Goal: Task Accomplishment & Management: Manage account settings

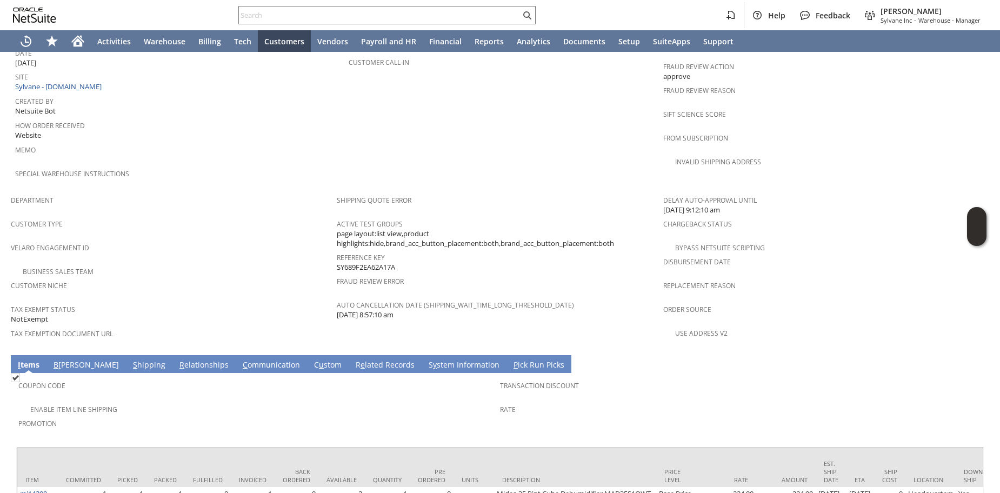
scroll to position [609, 0]
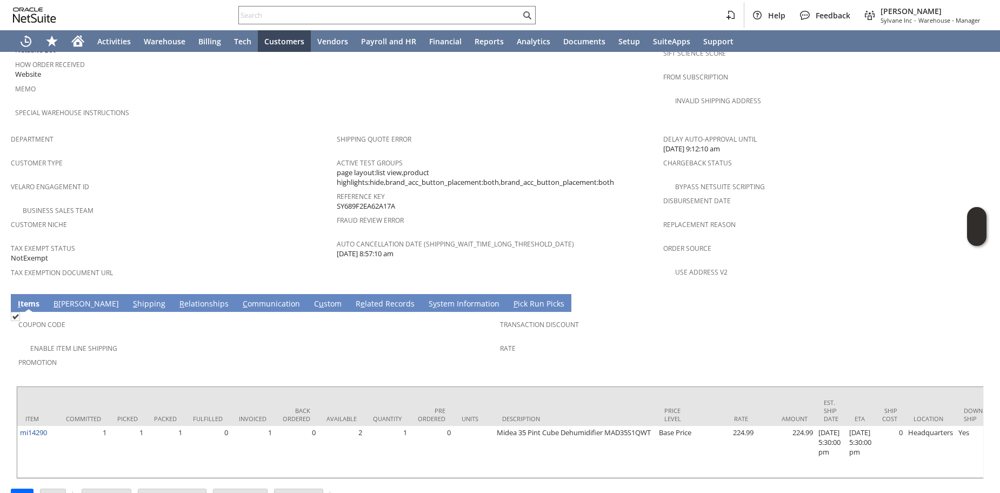
click at [130, 298] on link "S hipping" at bounding box center [149, 304] width 38 height 12
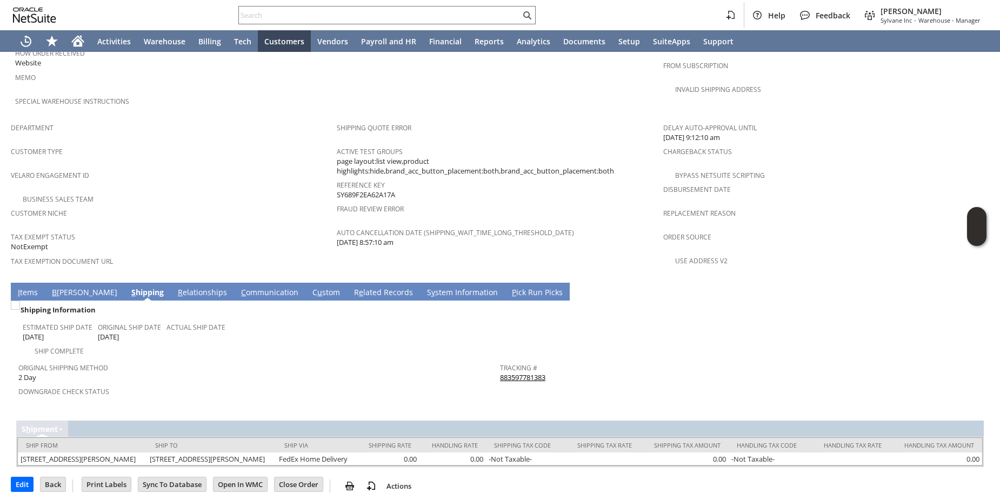
scroll to position [626, 0]
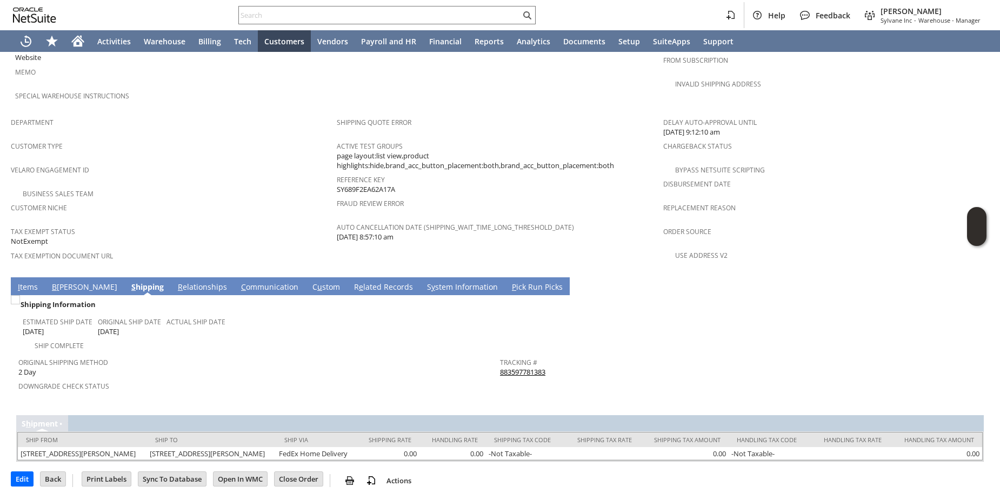
drag, startPoint x: 28, startPoint y: 266, endPoint x: 23, endPoint y: 263, distance: 5.8
click at [23, 282] on link "I tems" at bounding box center [27, 288] width 25 height 12
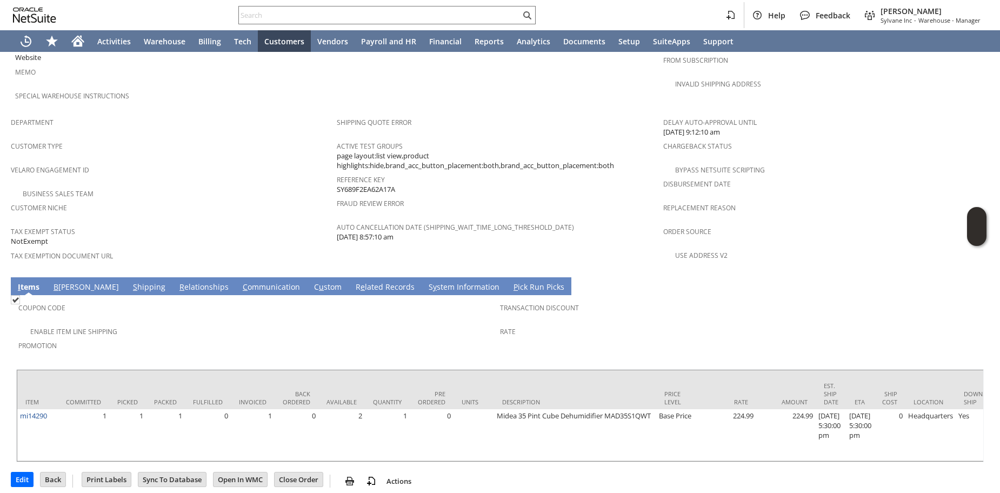
scroll to position [609, 0]
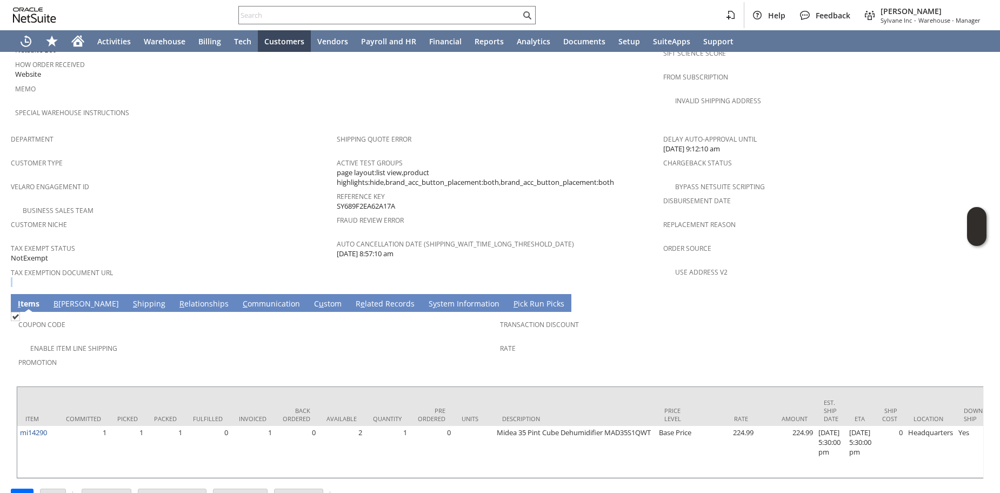
click at [23, 265] on div "Tax Exemption Document URL" at bounding box center [171, 276] width 320 height 23
click at [360, 298] on span "e" at bounding box center [362, 303] width 4 height 10
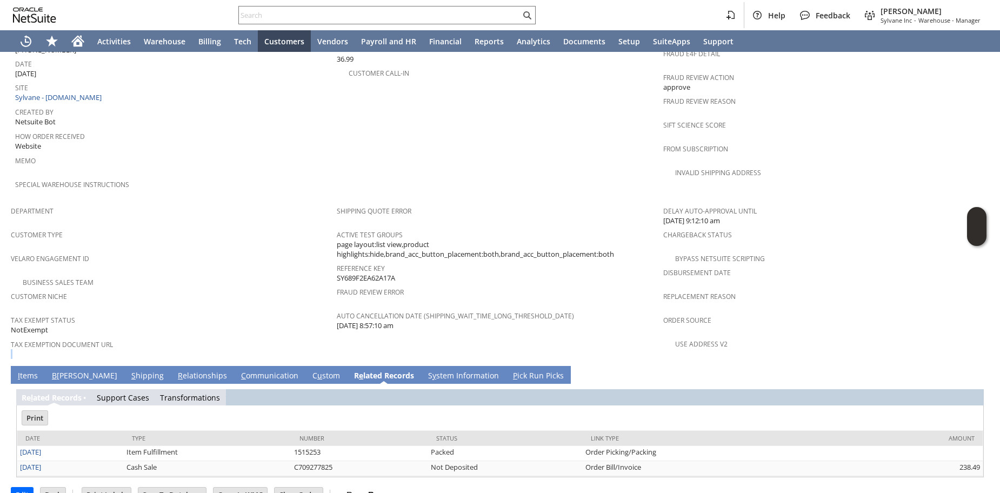
scroll to position [0, 0]
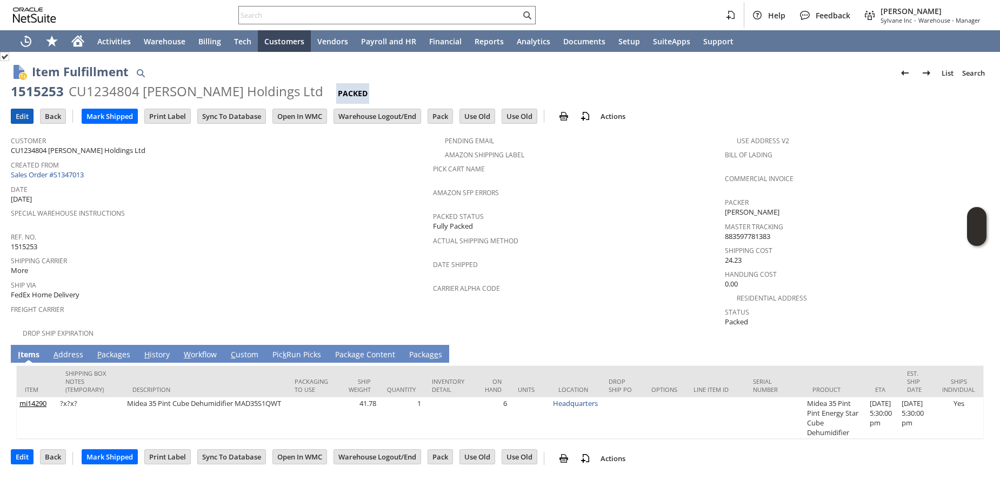
click at [18, 119] on input "Edit" at bounding box center [22, 116] width 22 height 14
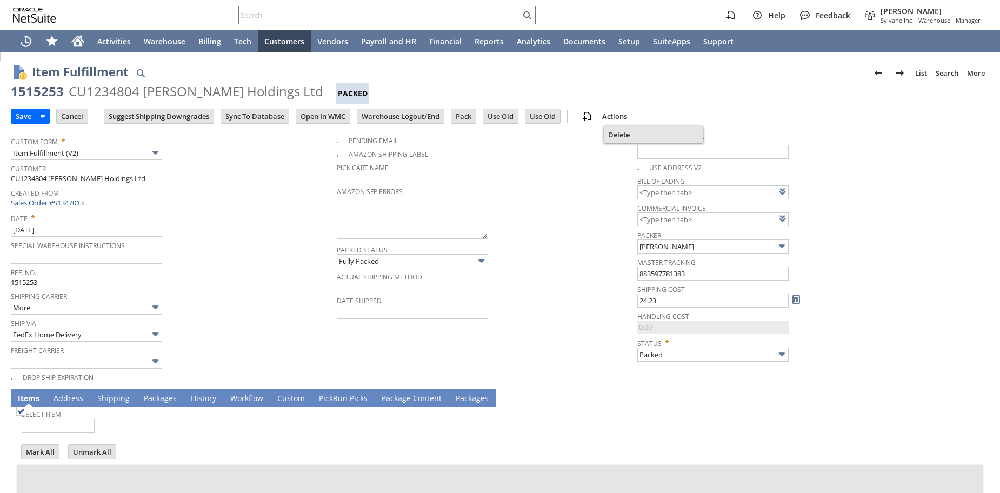
click at [625, 136] on span "Delete" at bounding box center [653, 135] width 91 height 10
